Goal: Task Accomplishment & Management: Complete application form

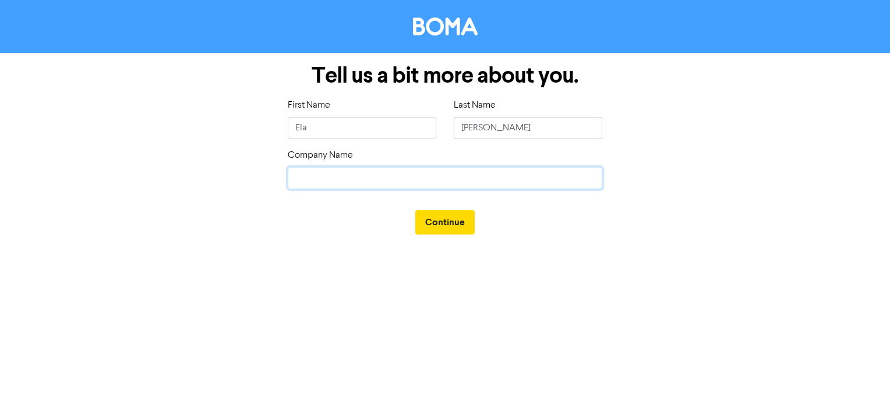
click at [565, 182] on input "text" at bounding box center [445, 178] width 315 height 22
type input "[PERSON_NAME] [PERSON_NAME] & Associates"
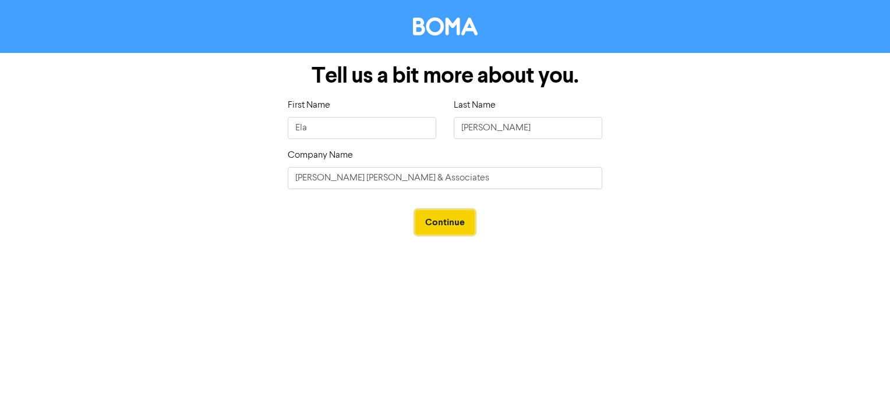
click at [457, 224] on button "Continue" at bounding box center [444, 222] width 59 height 24
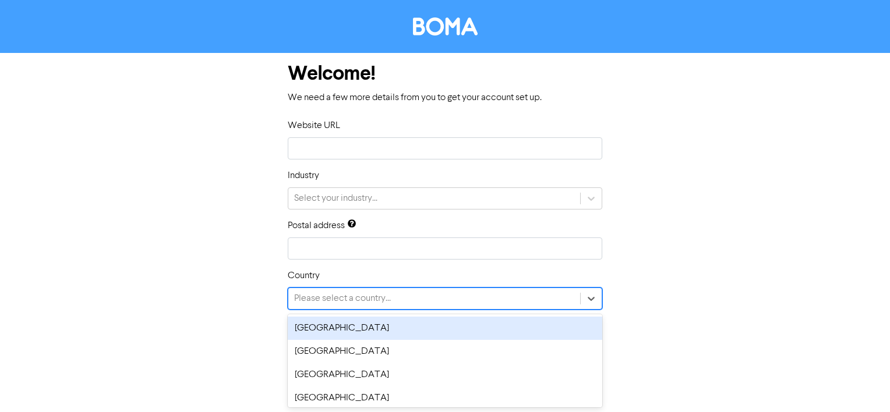
click at [546, 301] on div "Please select a country..." at bounding box center [434, 298] width 292 height 21
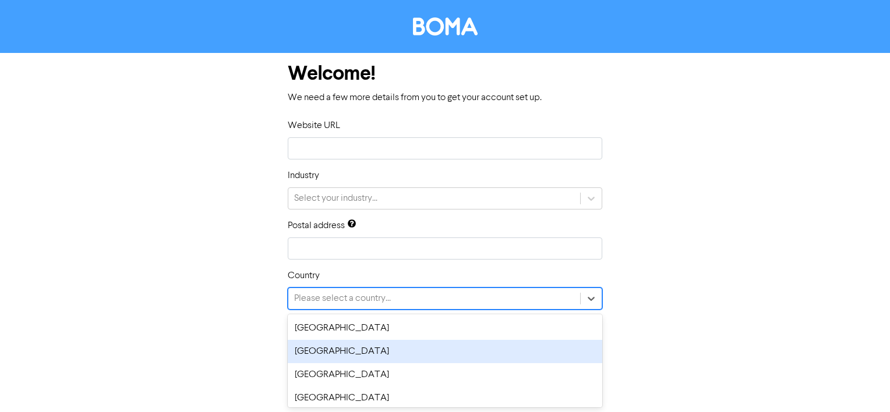
click at [546, 348] on div "[GEOGRAPHIC_DATA]" at bounding box center [445, 351] width 315 height 23
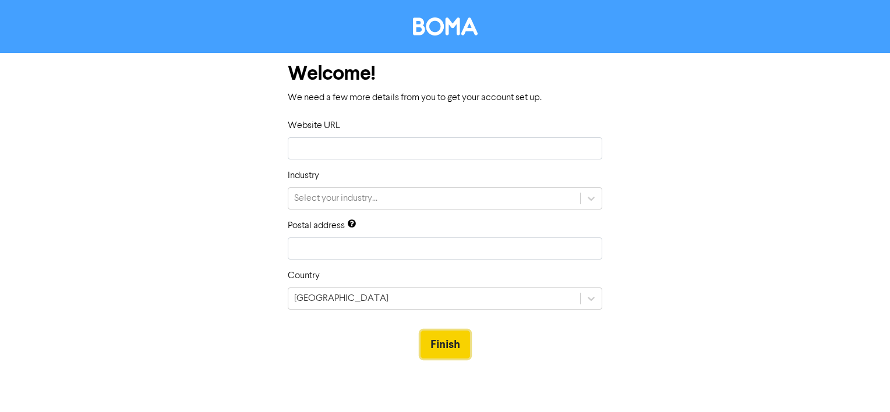
click at [450, 348] on button "Finish" at bounding box center [446, 345] width 50 height 28
